Goal: Navigation & Orientation: Understand site structure

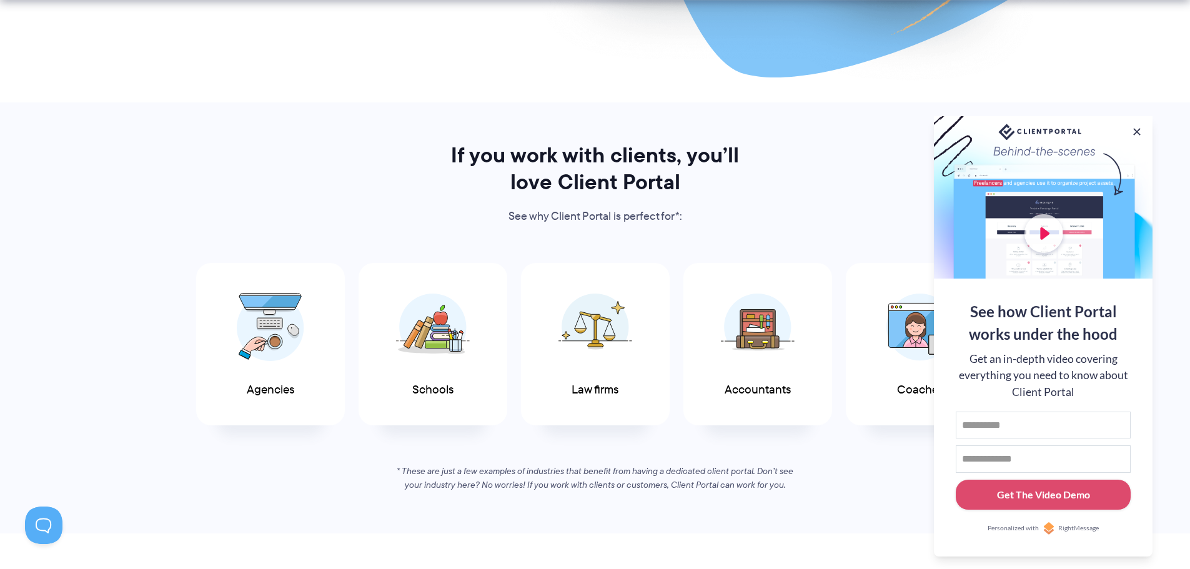
scroll to position [562, 0]
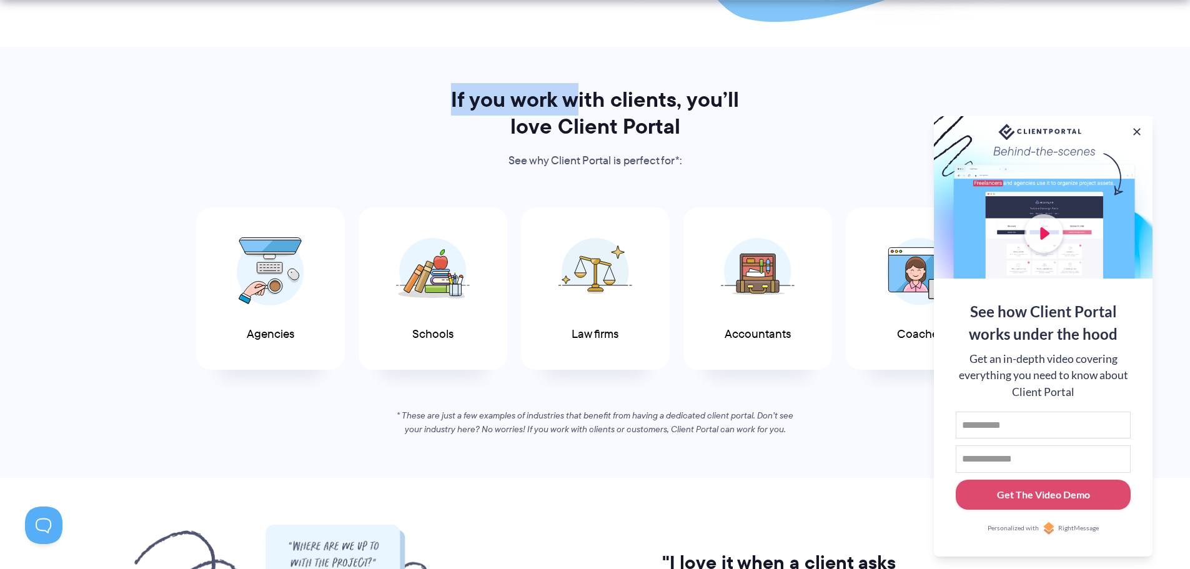
drag, startPoint x: 452, startPoint y: 94, endPoint x: 579, endPoint y: 101, distance: 127.0
click at [579, 101] on h2 "If you work with clients, you’ll love Client Portal" at bounding box center [595, 113] width 322 height 54
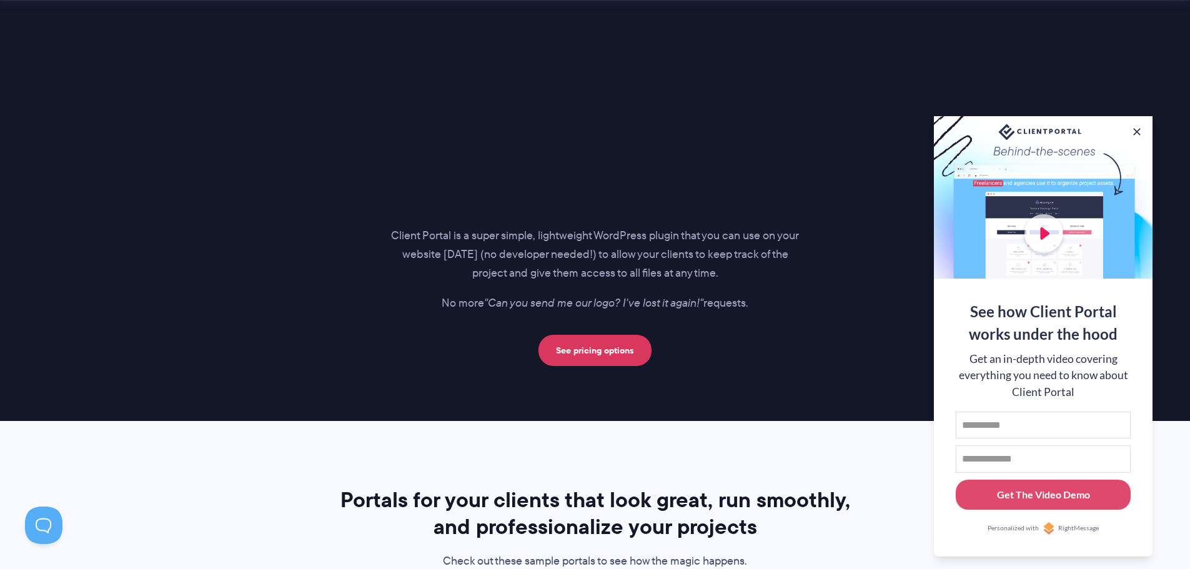
scroll to position [1812, 0]
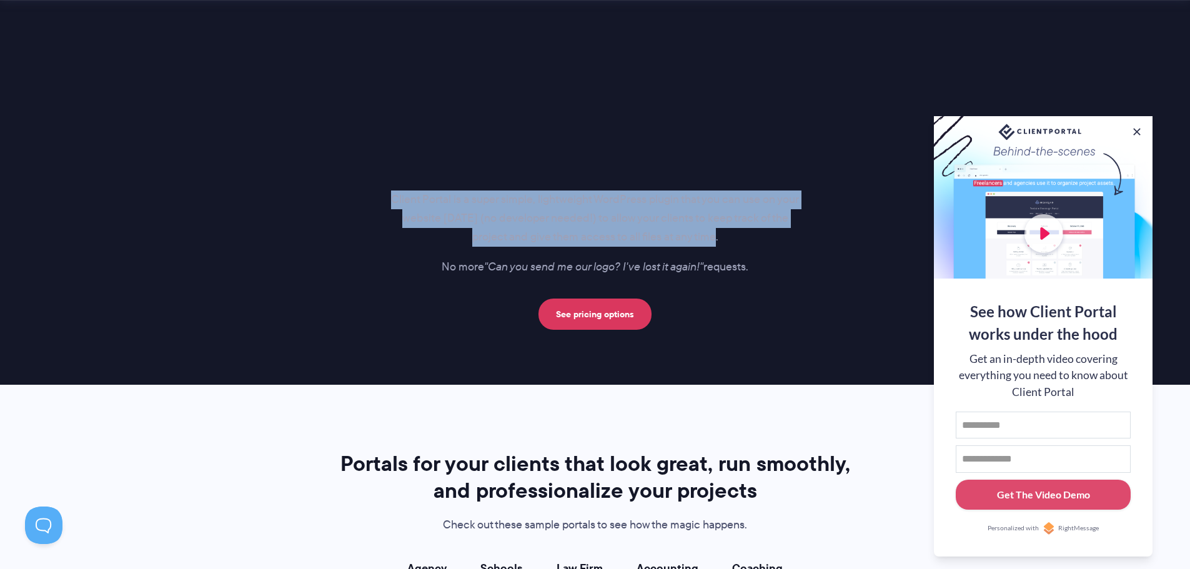
drag, startPoint x: 385, startPoint y: 199, endPoint x: 804, endPoint y: 230, distance: 420.4
click at [804, 230] on div "Client Portal is a super simple, lightweight WordPress plugin that you can use …" at bounding box center [595, 99] width 522 height 462
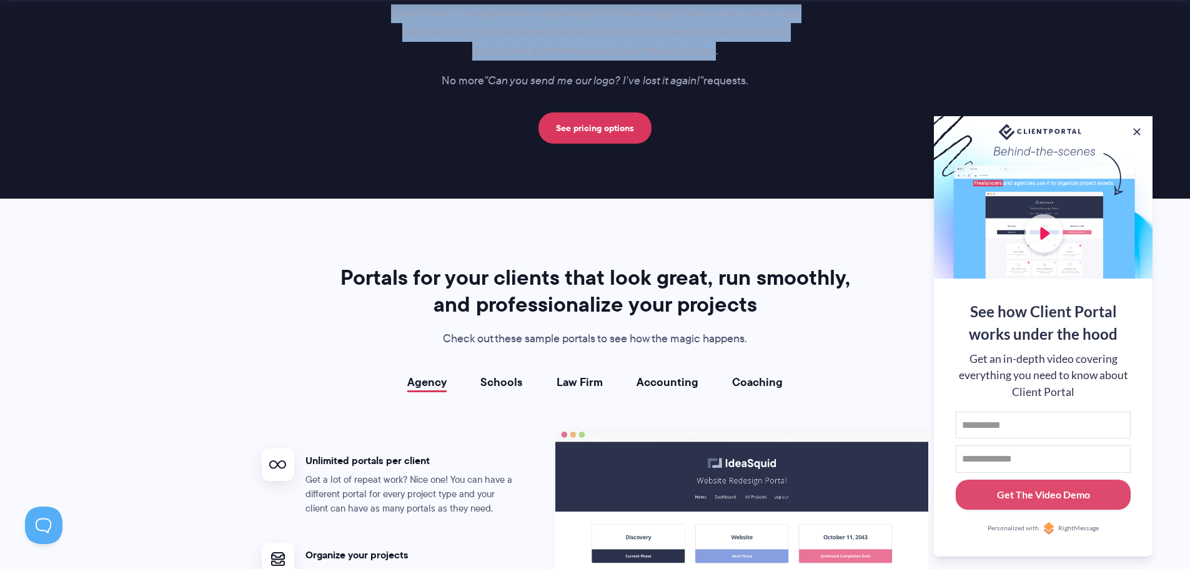
scroll to position [2000, 0]
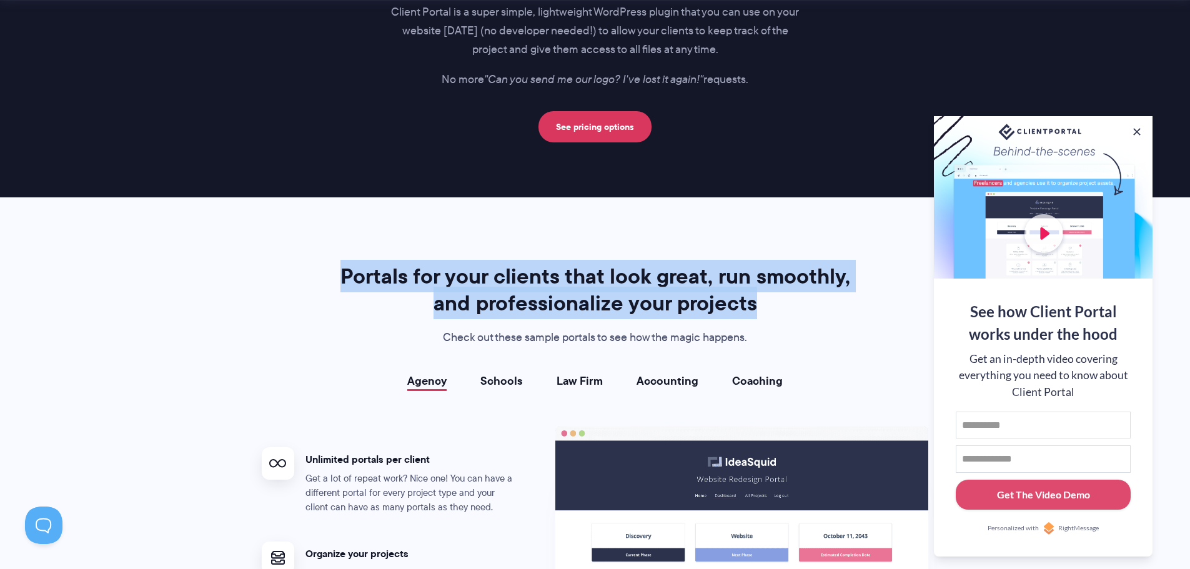
drag, startPoint x: 341, startPoint y: 262, endPoint x: 842, endPoint y: 300, distance: 502.6
click at [842, 300] on section "Portals for your clients that look great, run smoothly, and professionalize you…" at bounding box center [595, 536] width 1190 height 679
copy h2 "Portals for your clients that look great, run smoothly, and professionalize you…"
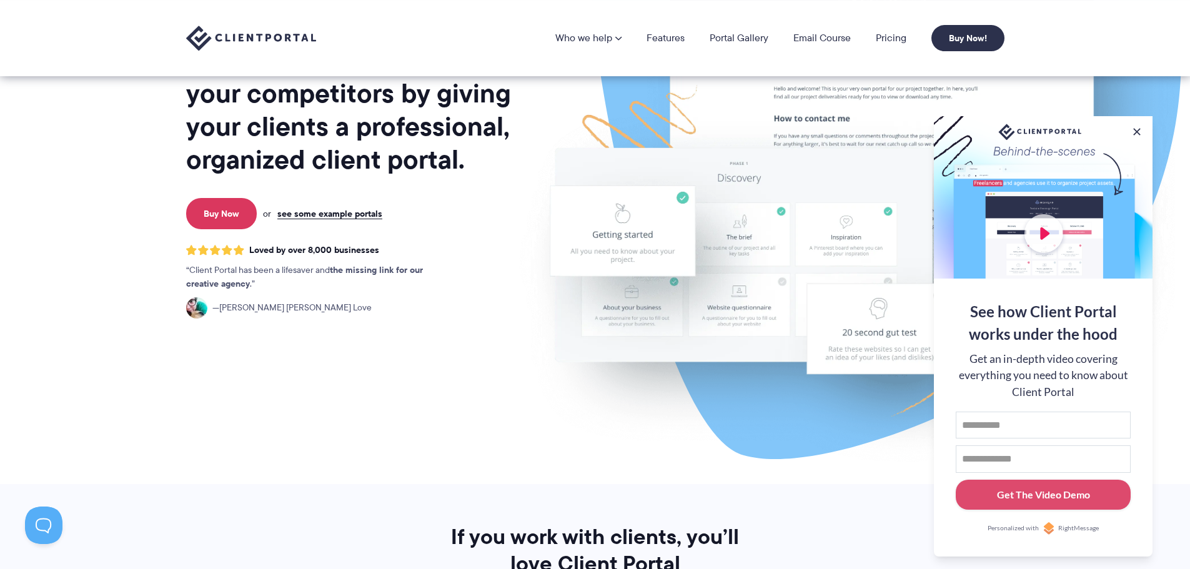
scroll to position [0, 0]
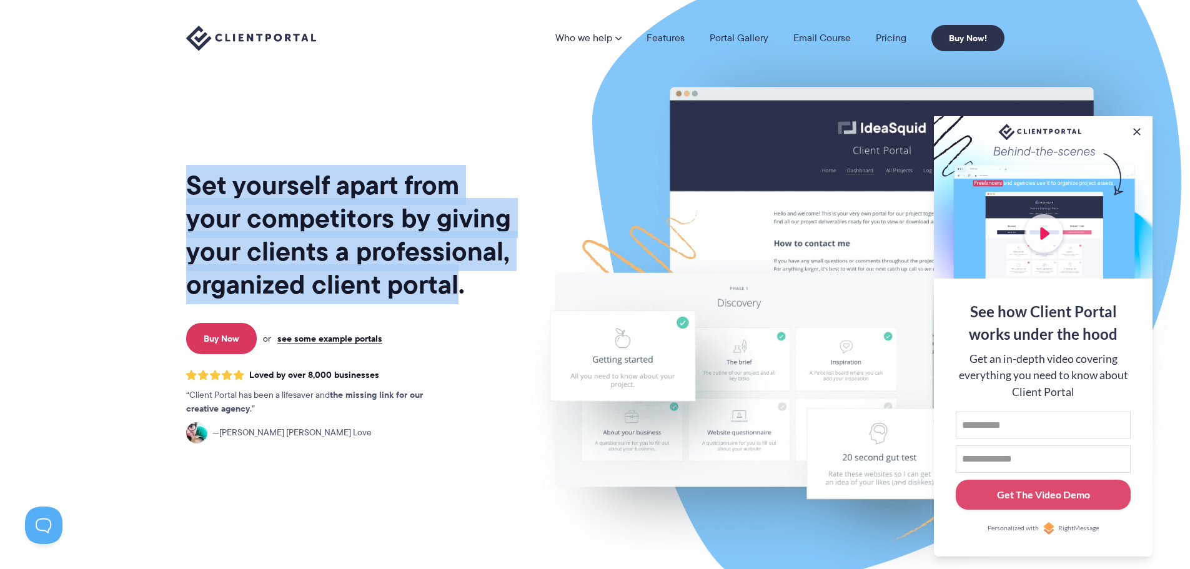
drag, startPoint x: 181, startPoint y: 197, endPoint x: 453, endPoint y: 298, distance: 290.6
click at [453, 298] on div "Set yourself apart from your competitors by giving your clients a professional,…" at bounding box center [596, 304] width 850 height 609
click at [669, 36] on link "Features" at bounding box center [666, 38] width 38 height 10
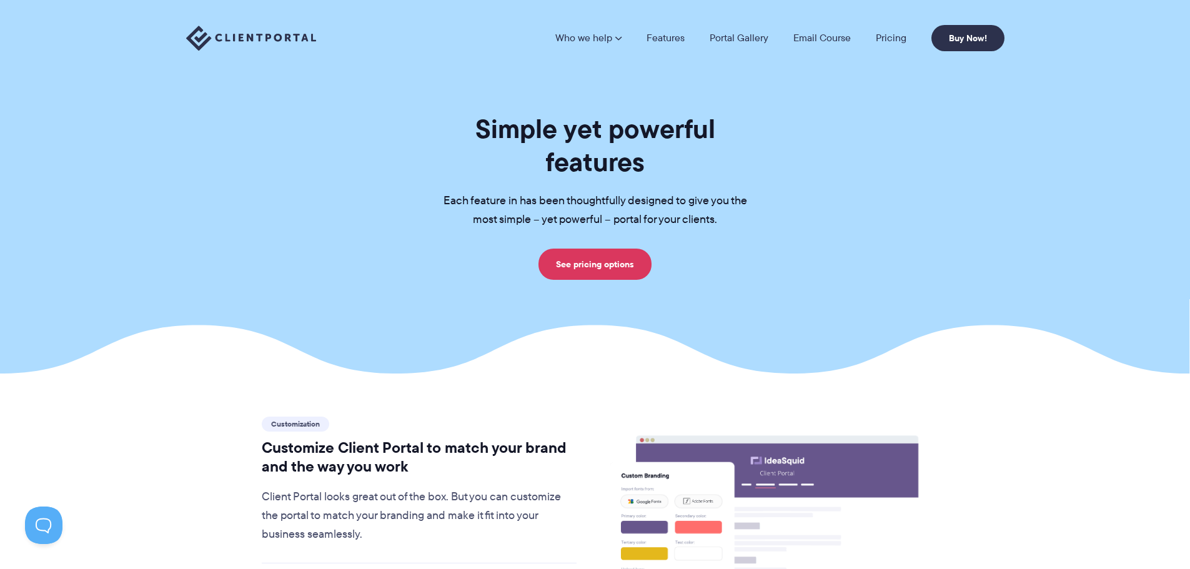
drag, startPoint x: 430, startPoint y: 172, endPoint x: 749, endPoint y: 190, distance: 319.2
click at [749, 192] on p "Each feature in has been thoughtfully designed to give you the most simple – ye…" at bounding box center [596, 210] width 344 height 37
drag, startPoint x: 395, startPoint y: 129, endPoint x: 752, endPoint y: 182, distance: 361.3
click at [752, 182] on div "Simple yet powerful features Each feature in has been thoughtfully designed to …" at bounding box center [596, 195] width 850 height 167
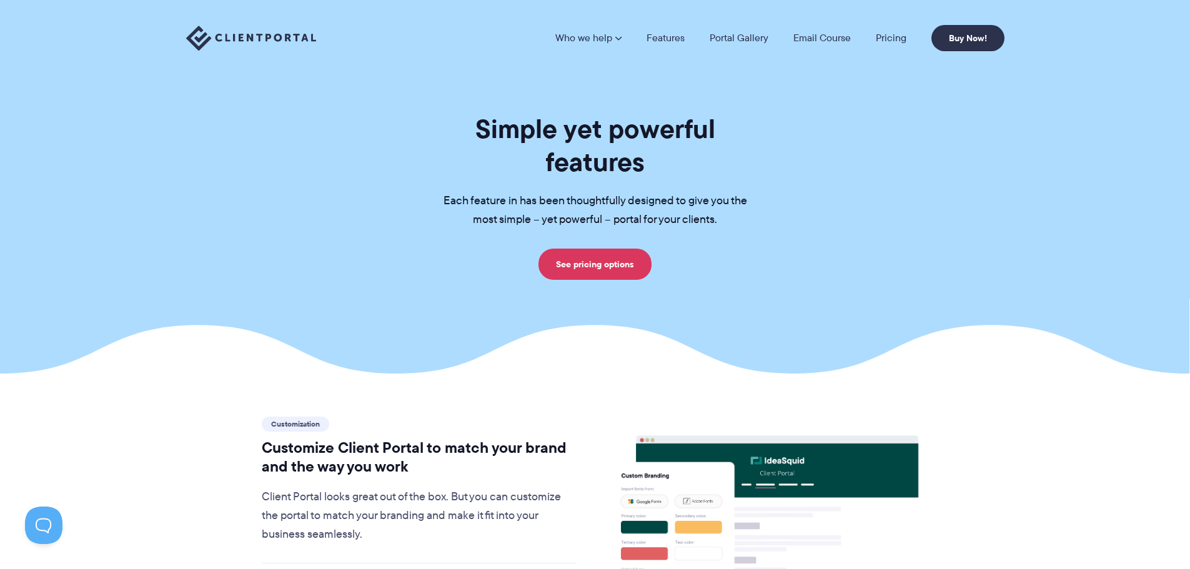
copy div "Simple yet powerful features Each feature in has been thoughtfully designed to …"
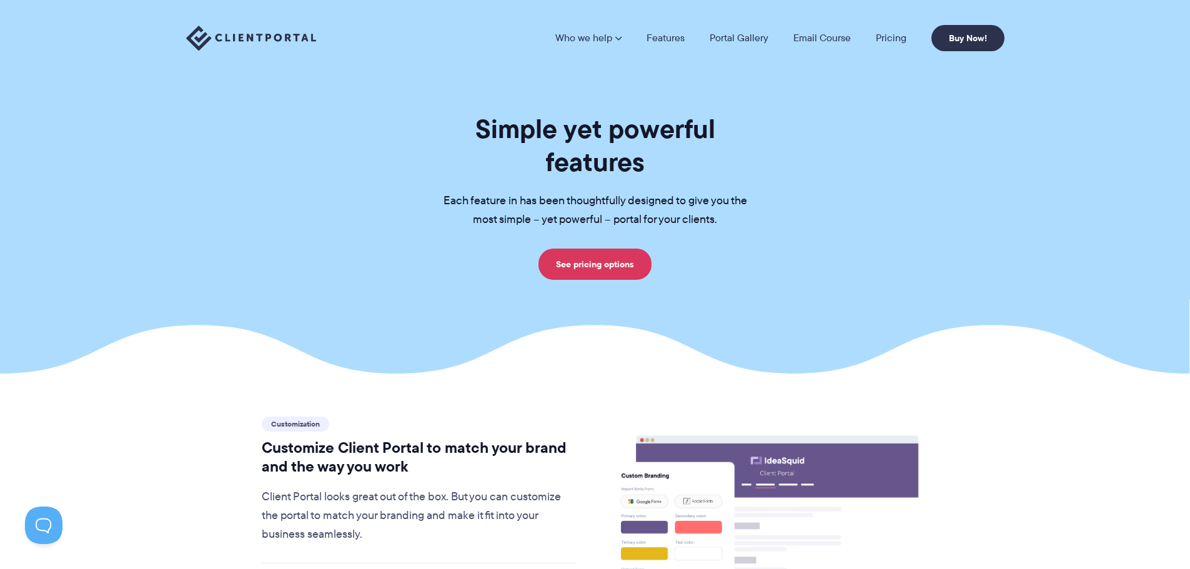
click at [253, 220] on div "Simple yet powerful features Each feature in has been thoughtfully designed to …" at bounding box center [596, 195] width 850 height 167
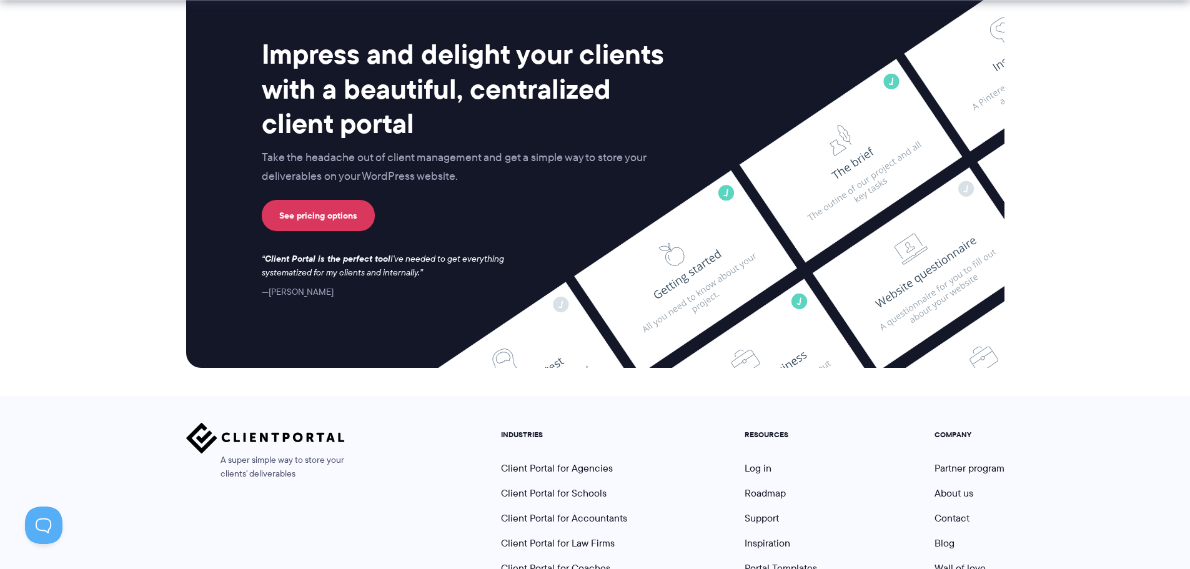
scroll to position [3295, 0]
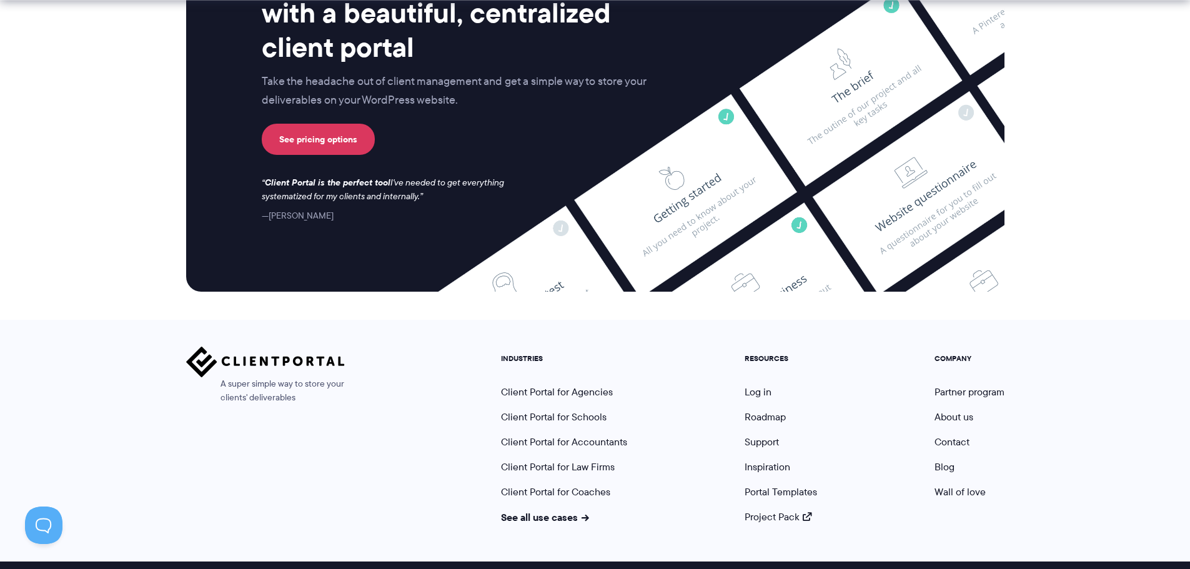
click at [135, 116] on section "Impress and delight your clients with a beautiful, centralized client portal Ta…" at bounding box center [595, 94] width 1190 height 451
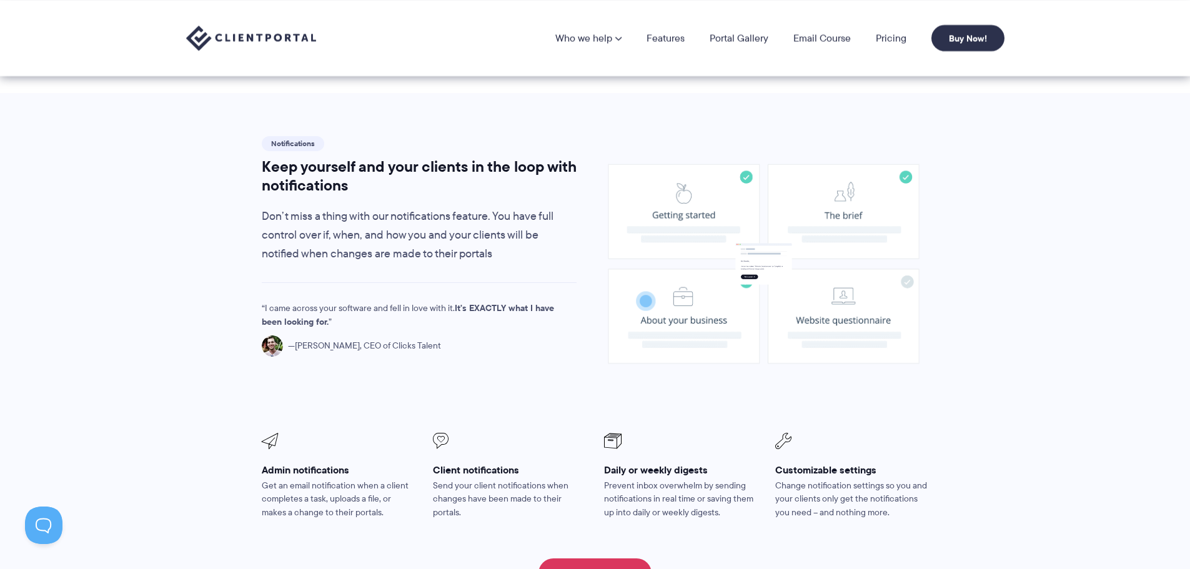
scroll to position [0, 0]
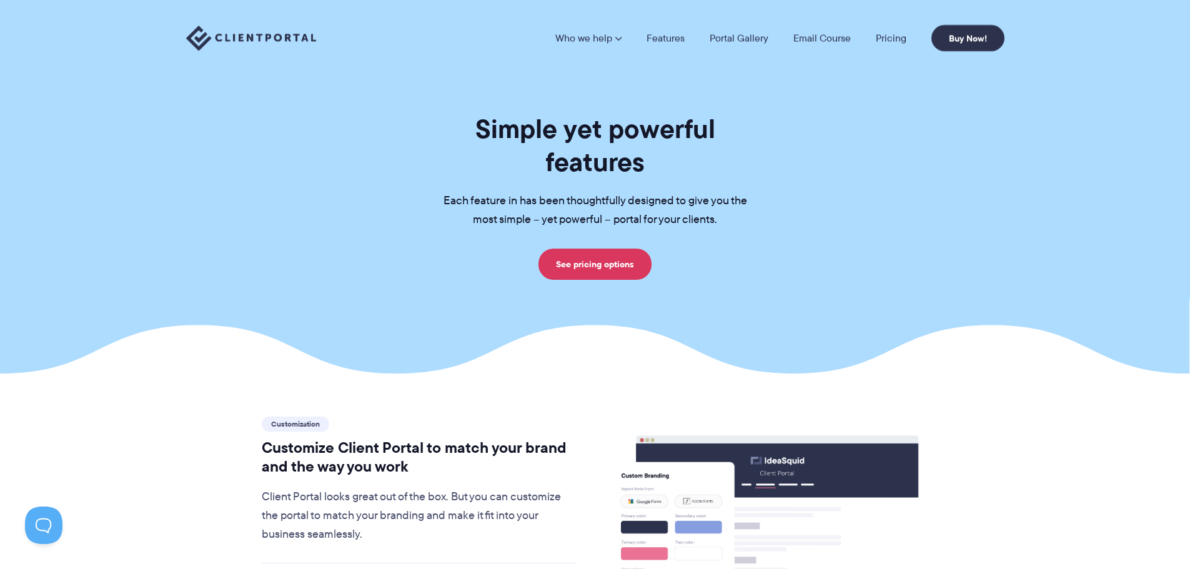
drag, startPoint x: 227, startPoint y: 45, endPoint x: 213, endPoint y: 43, distance: 14.5
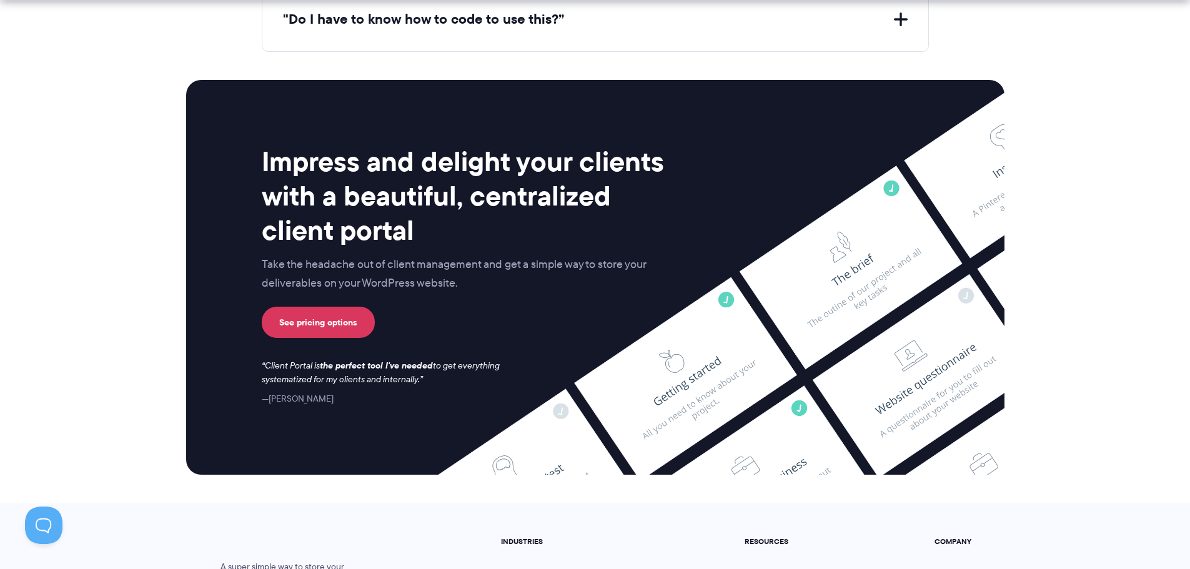
scroll to position [5174, 0]
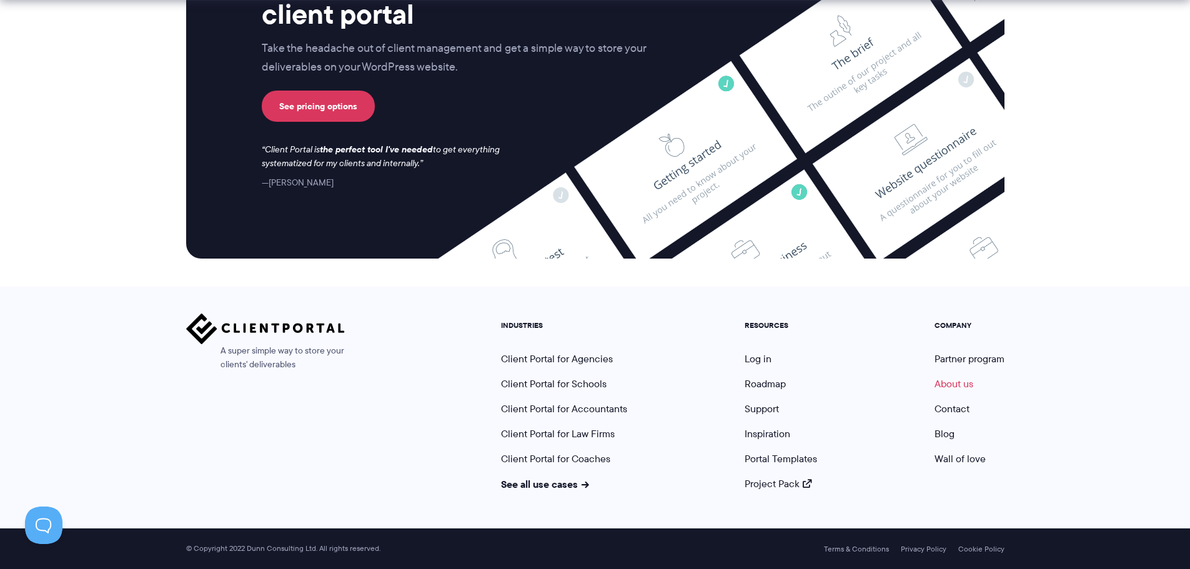
click at [951, 383] on link "About us" at bounding box center [954, 384] width 39 height 14
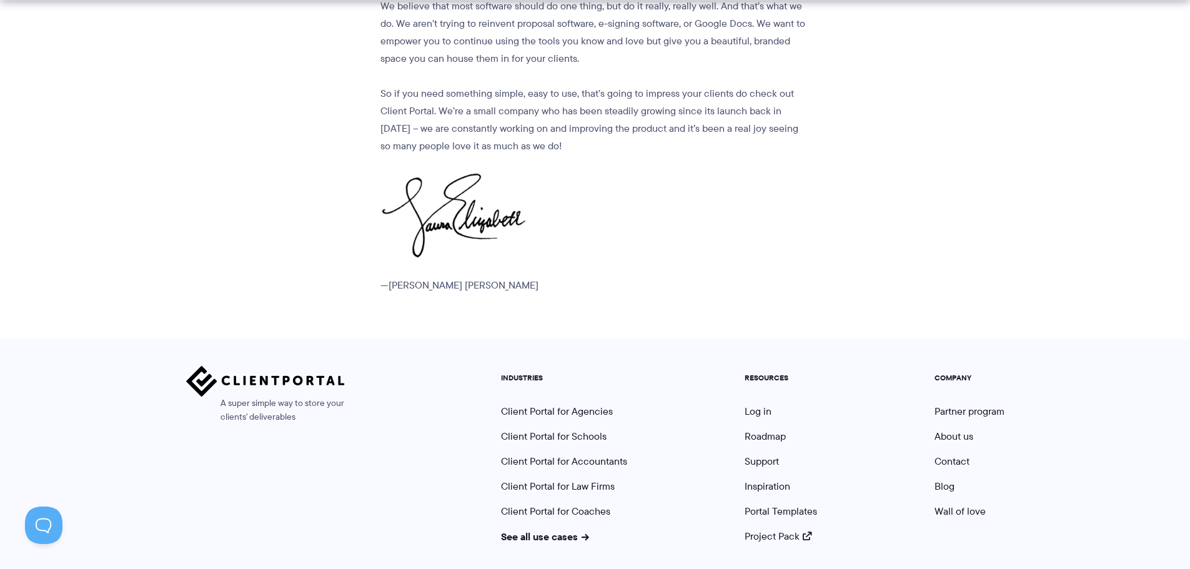
scroll to position [1569, 0]
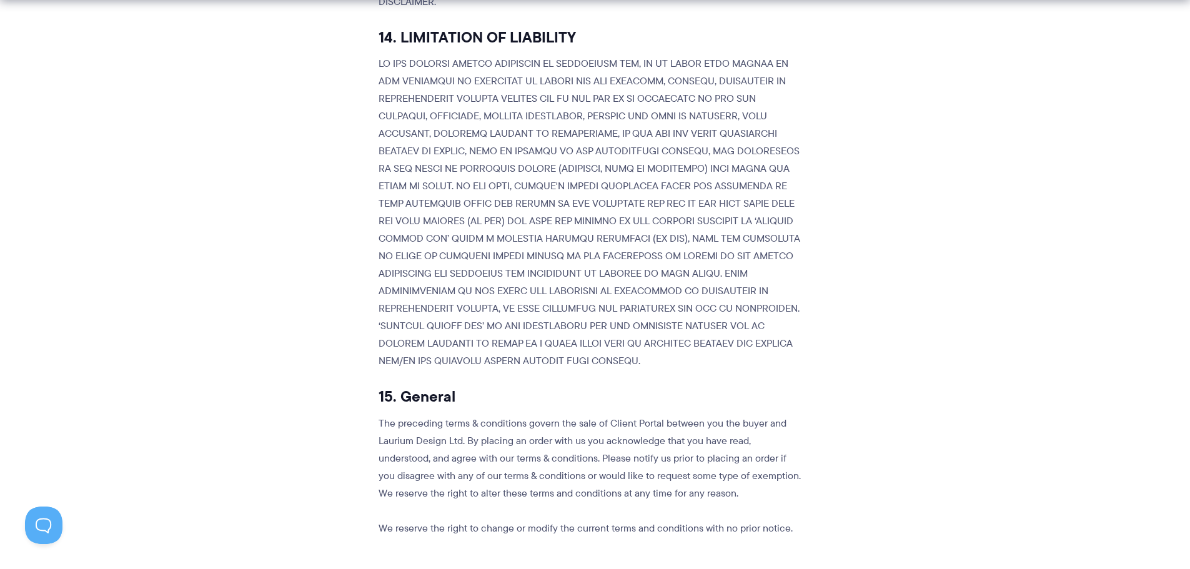
scroll to position [3687, 0]
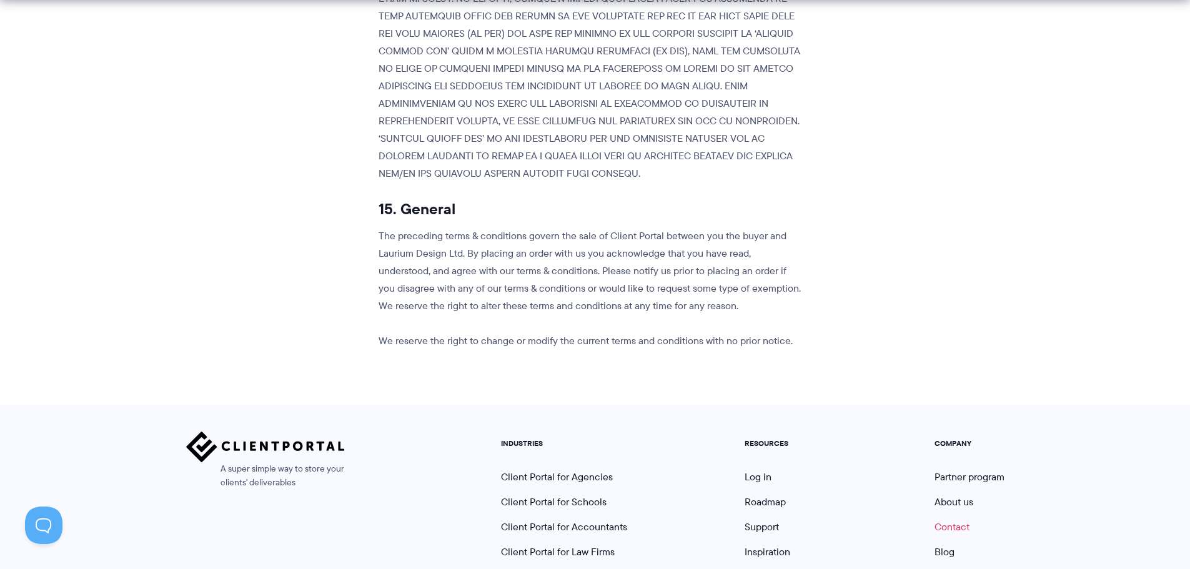
click at [950, 520] on link "Contact" at bounding box center [952, 527] width 35 height 14
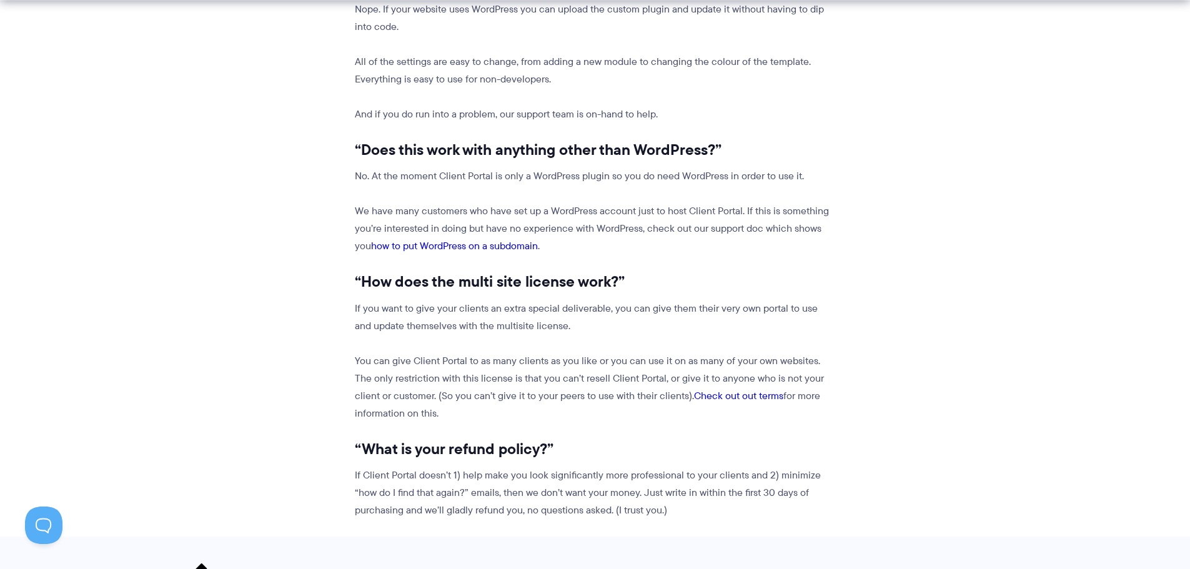
scroll to position [1562, 0]
